Goal: Check status: Check status

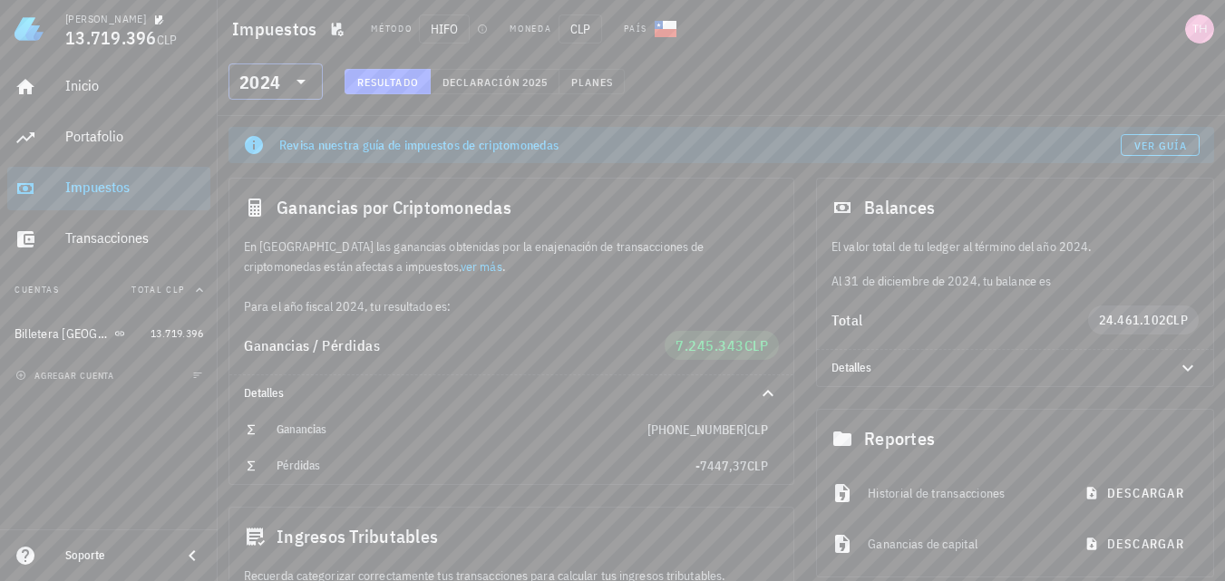
click at [290, 92] on icon at bounding box center [301, 82] width 22 height 22
click at [300, 84] on icon at bounding box center [301, 82] width 22 height 22
click at [268, 118] on div "2025" at bounding box center [275, 128] width 65 height 29
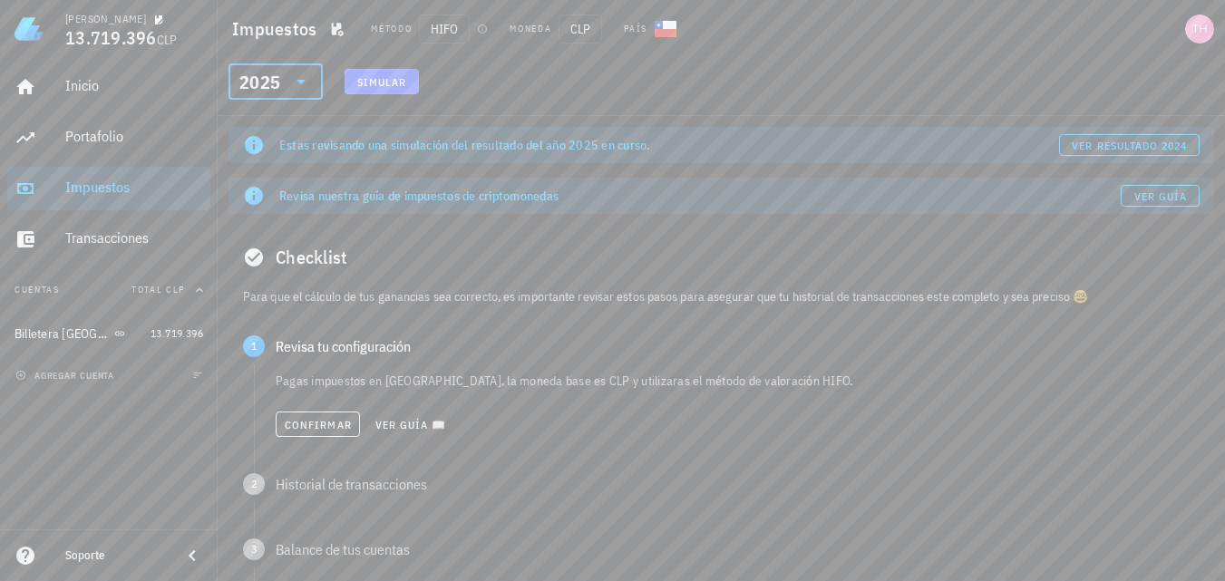
click at [305, 78] on icon at bounding box center [301, 82] width 22 height 22
click at [264, 167] on div "2024" at bounding box center [275, 165] width 65 height 15
